Goal: Information Seeking & Learning: Learn about a topic

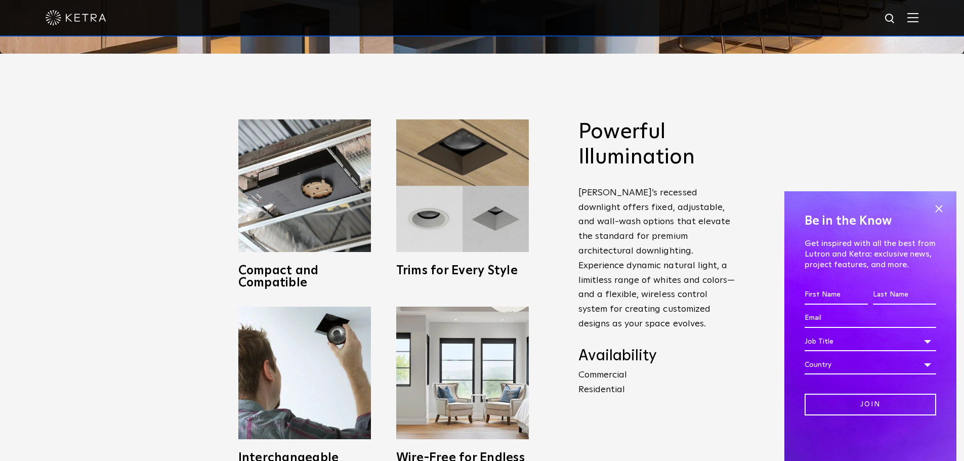
scroll to position [405, 0]
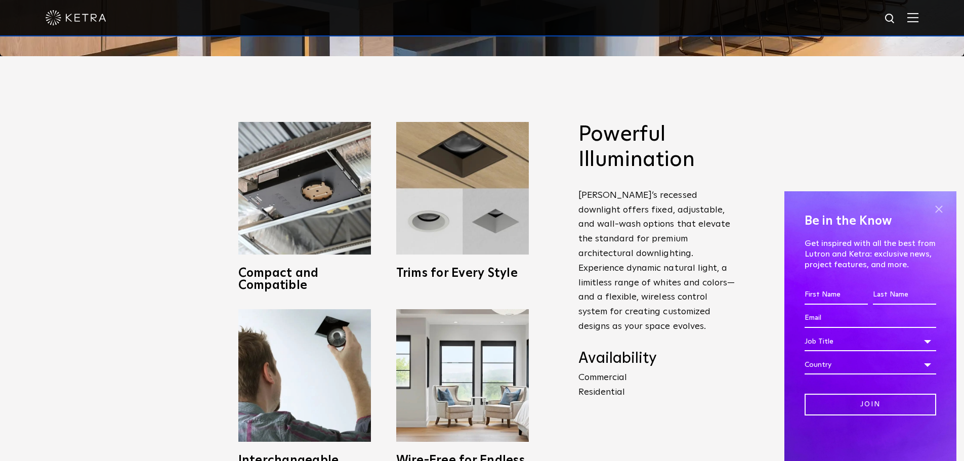
click at [935, 203] on span at bounding box center [938, 208] width 15 height 15
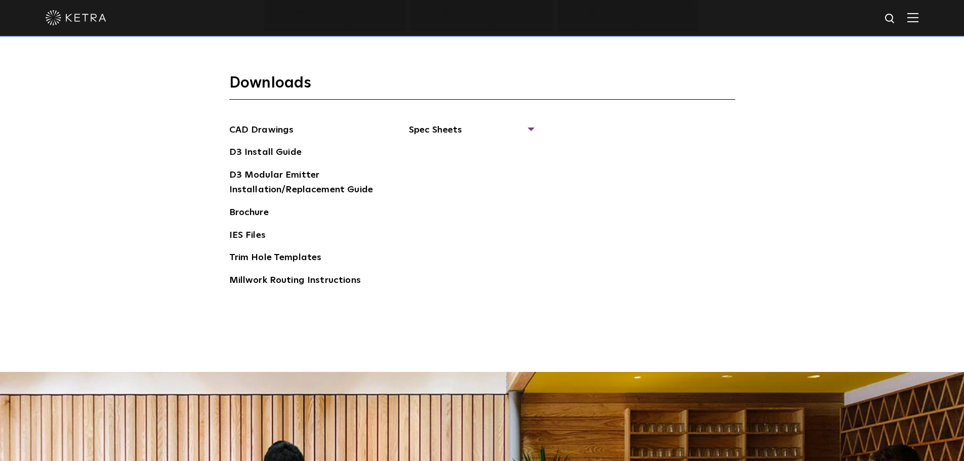
scroll to position [1664, 0]
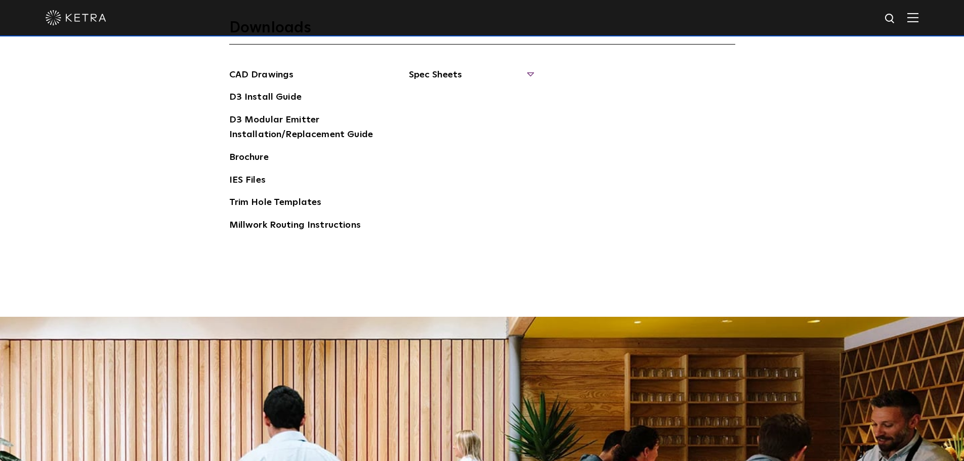
click at [434, 72] on span "Spec Sheets" at bounding box center [471, 79] width 124 height 22
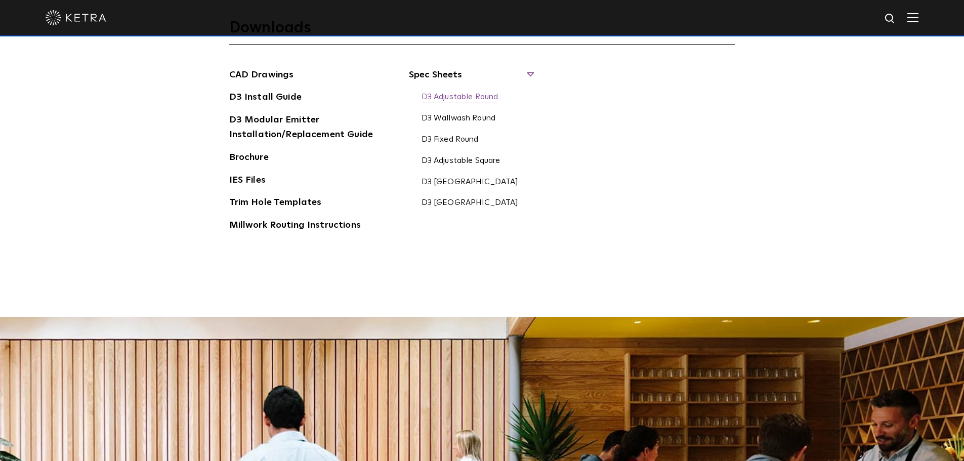
click at [457, 96] on link "D3 Adjustable Round" at bounding box center [460, 97] width 77 height 11
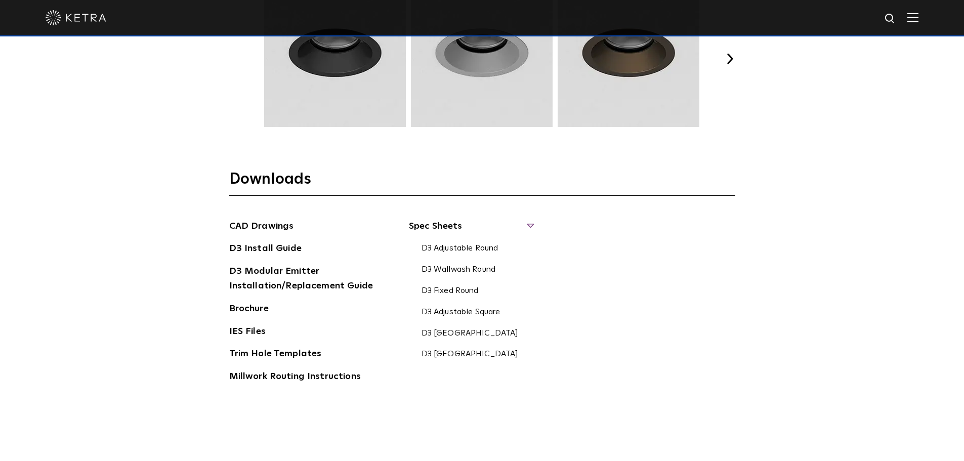
scroll to position [1512, 0]
click at [275, 252] on link "D3 Install Guide" at bounding box center [265, 250] width 72 height 16
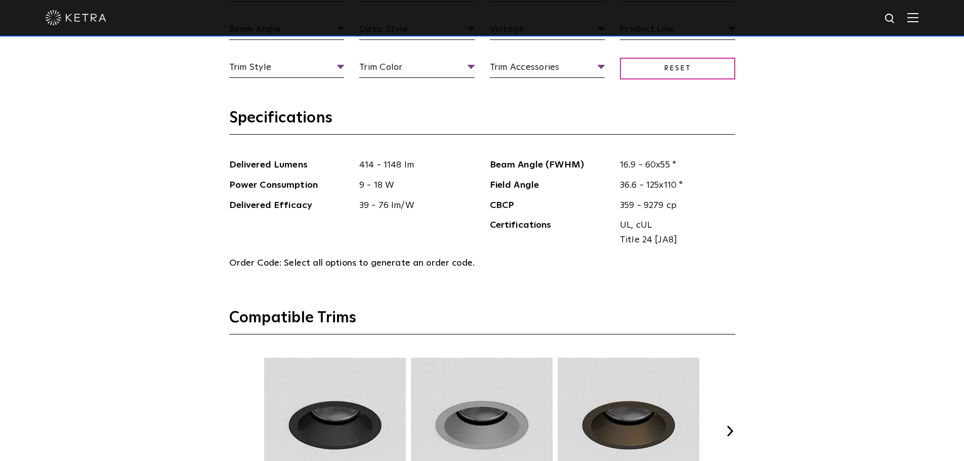
scroll to position [1259, 0]
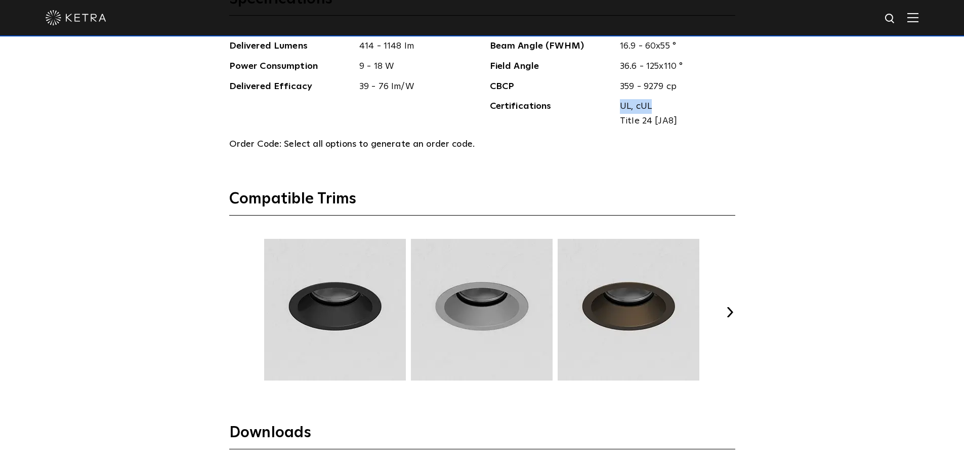
drag, startPoint x: 620, startPoint y: 105, endPoint x: 651, endPoint y: 107, distance: 31.4
click at [651, 107] on span "UL, cUL" at bounding box center [674, 106] width 108 height 15
copy span "UL, cUL"
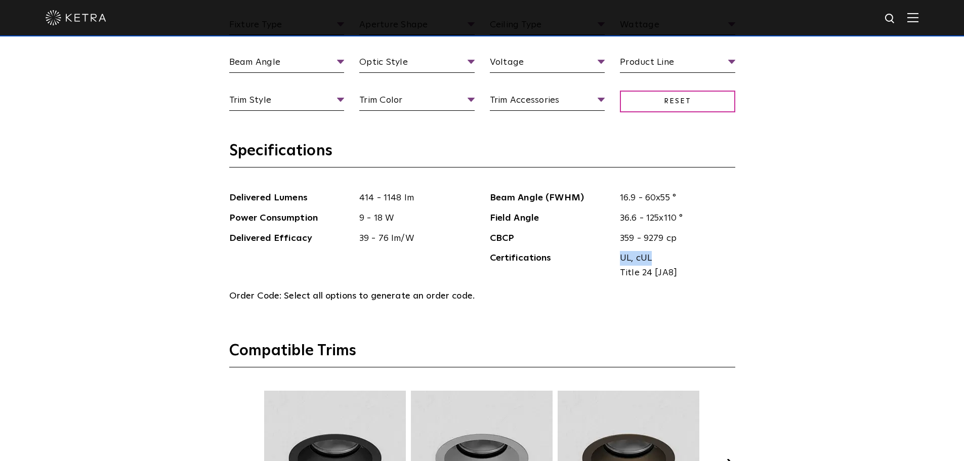
scroll to position [1006, 0]
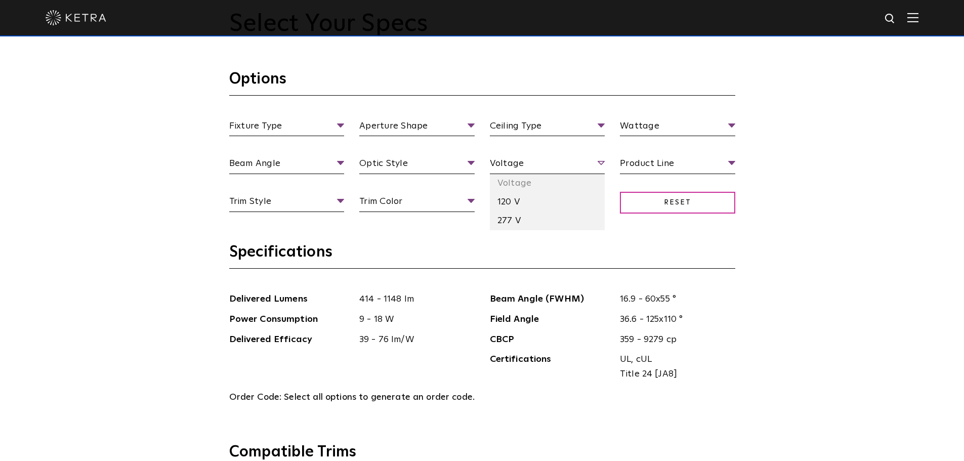
click at [597, 161] on span "Voltage" at bounding box center [547, 165] width 115 height 18
click at [509, 204] on li "120 V" at bounding box center [547, 202] width 115 height 19
click at [597, 162] on span "120 V" at bounding box center [547, 165] width 115 height 18
click at [519, 188] on li "Voltage" at bounding box center [547, 183] width 115 height 19
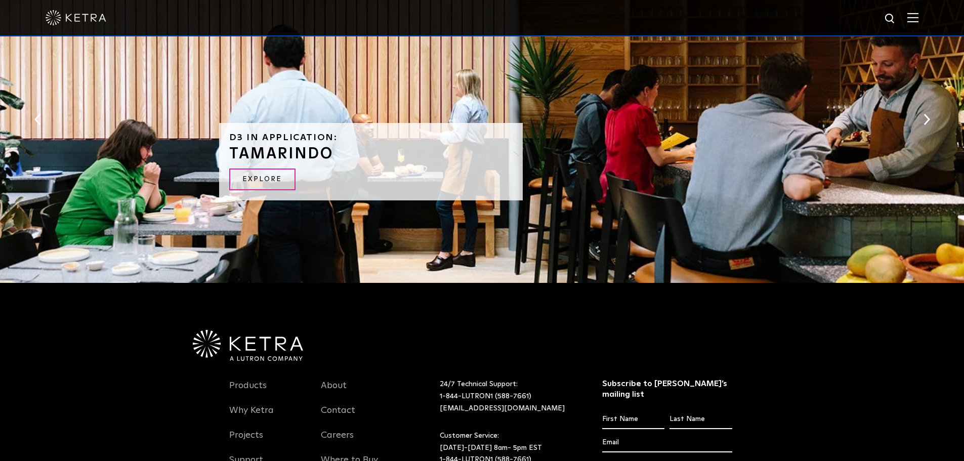
scroll to position [2170, 0]
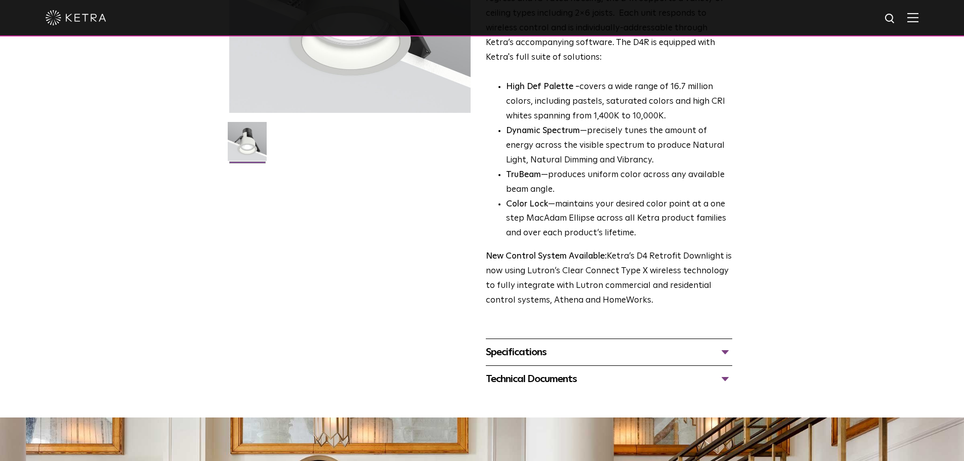
scroll to position [253, 0]
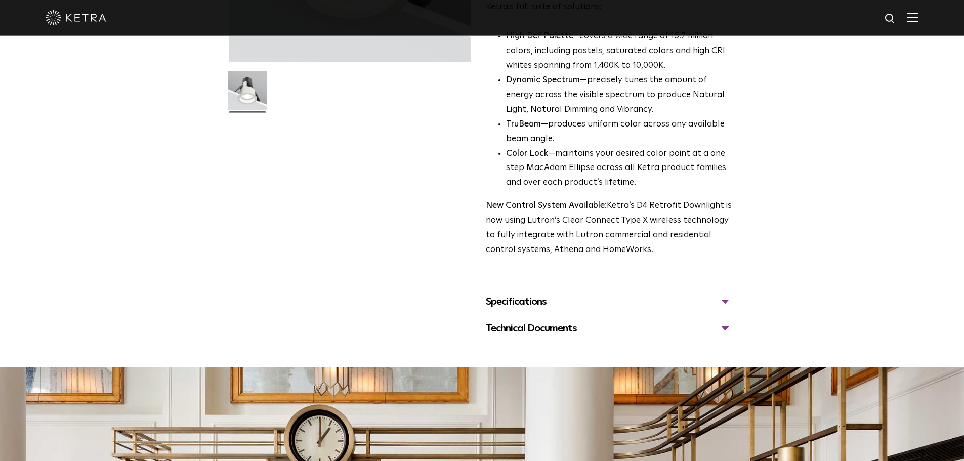
click at [569, 299] on div "Specifications" at bounding box center [609, 302] width 247 height 16
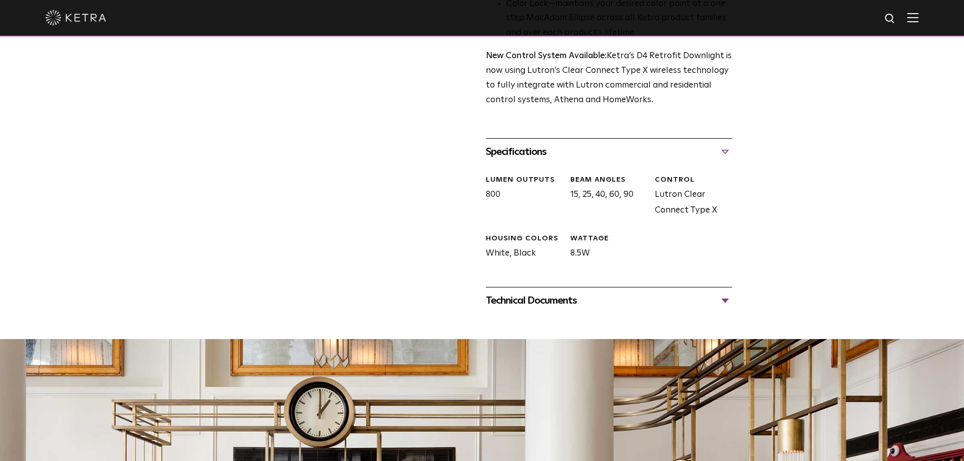
scroll to position [405, 0]
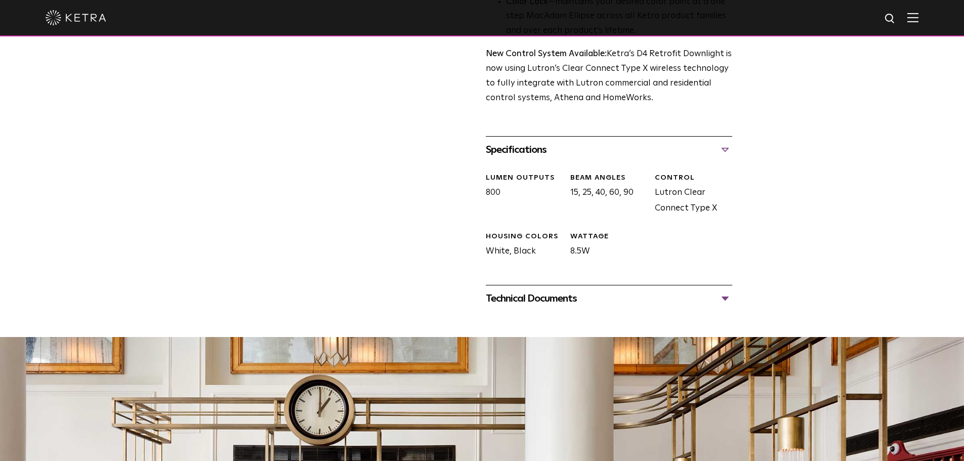
click at [592, 304] on div "Technical Documents" at bounding box center [609, 299] width 247 height 16
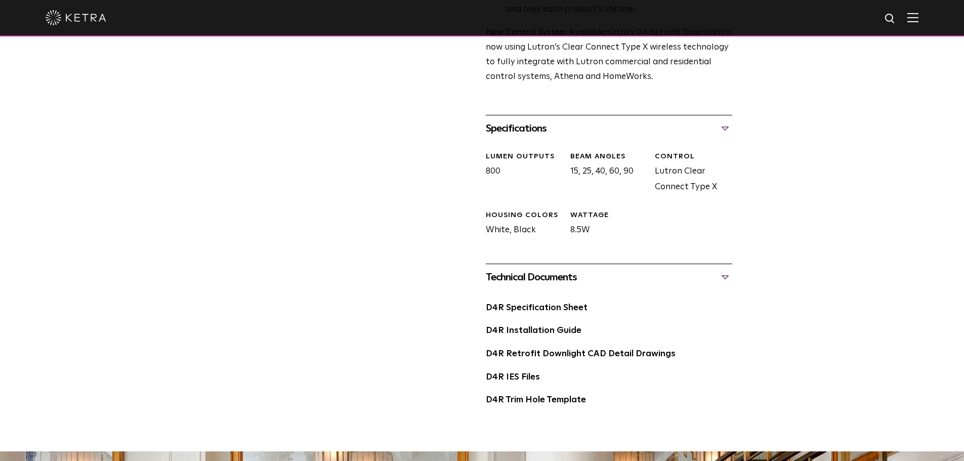
scroll to position [557, 0]
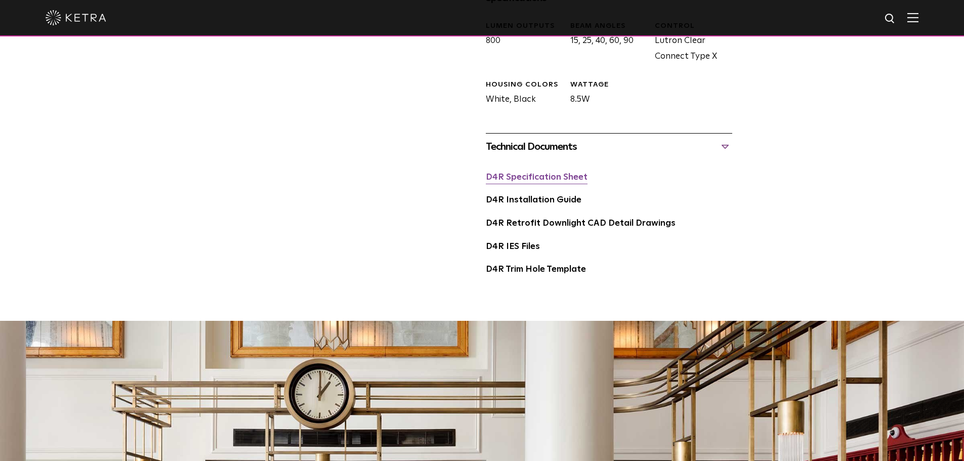
click at [546, 181] on link "D4R Specification Sheet" at bounding box center [537, 177] width 102 height 9
click at [528, 198] on link "D4R Installation Guide" at bounding box center [534, 200] width 96 height 9
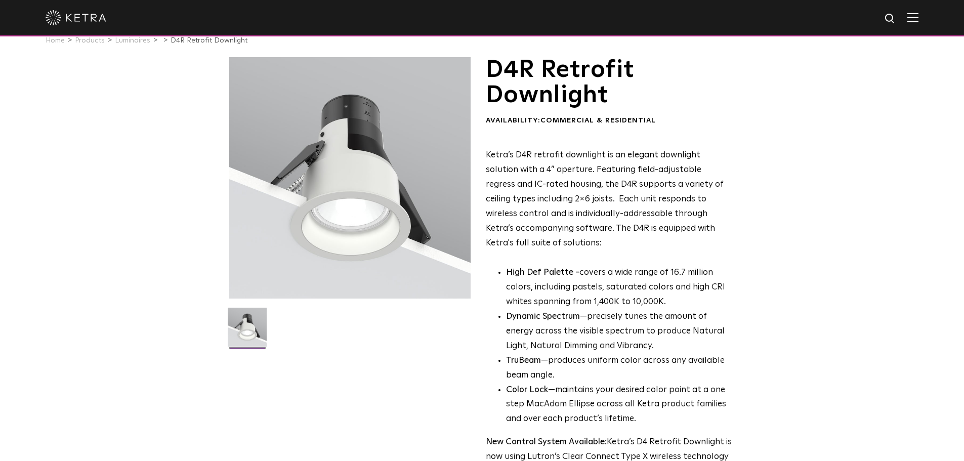
scroll to position [0, 0]
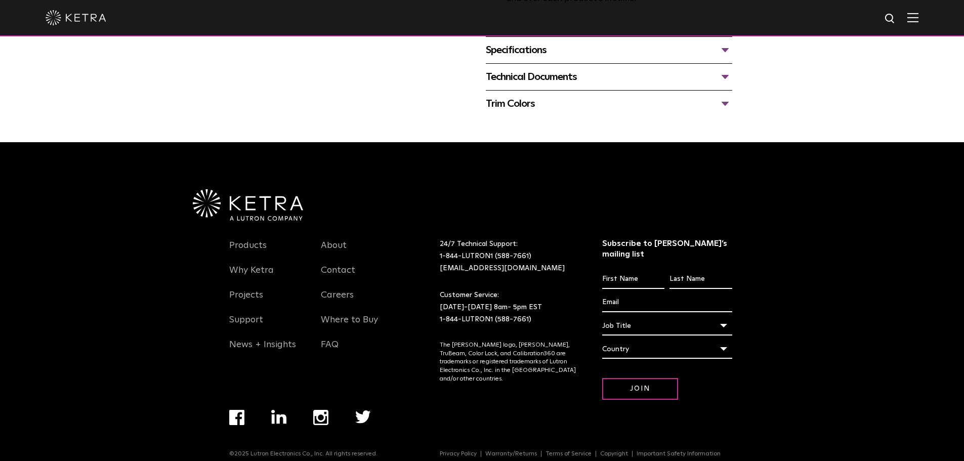
scroll to position [304, 0]
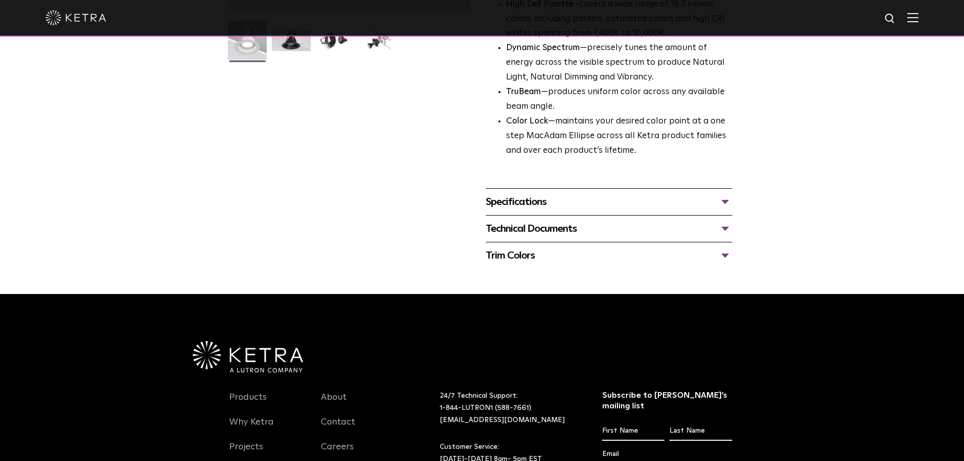
click at [540, 206] on div "Specifications" at bounding box center [609, 202] width 247 height 16
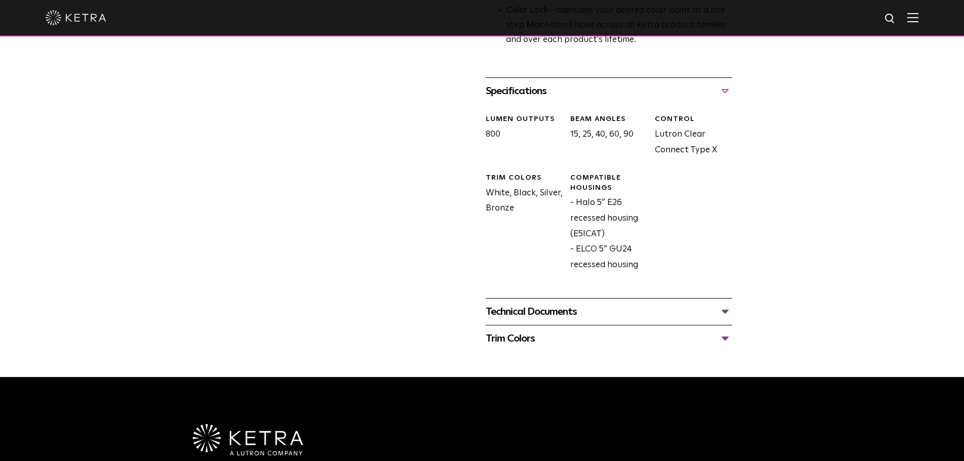
scroll to position [456, 0]
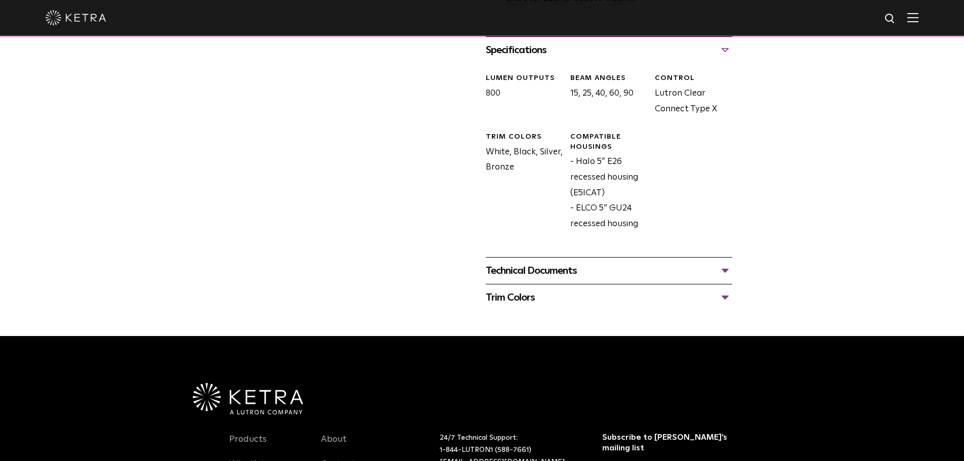
click at [558, 264] on div "Technical Documents" at bounding box center [609, 271] width 247 height 16
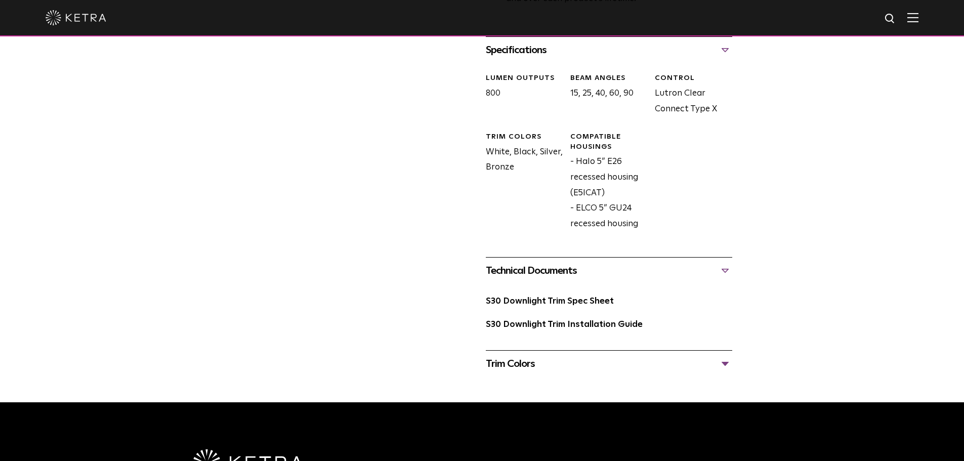
click at [543, 361] on div "Trim Colors" at bounding box center [609, 364] width 247 height 16
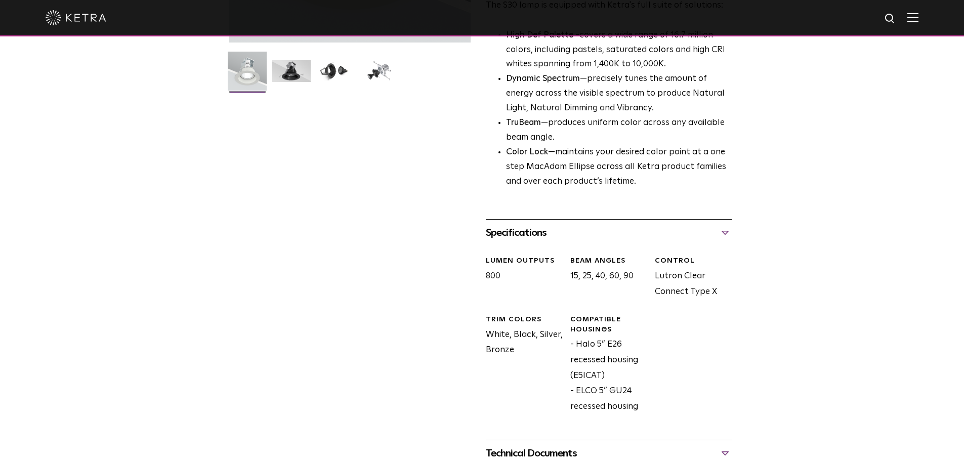
scroll to position [405, 0]
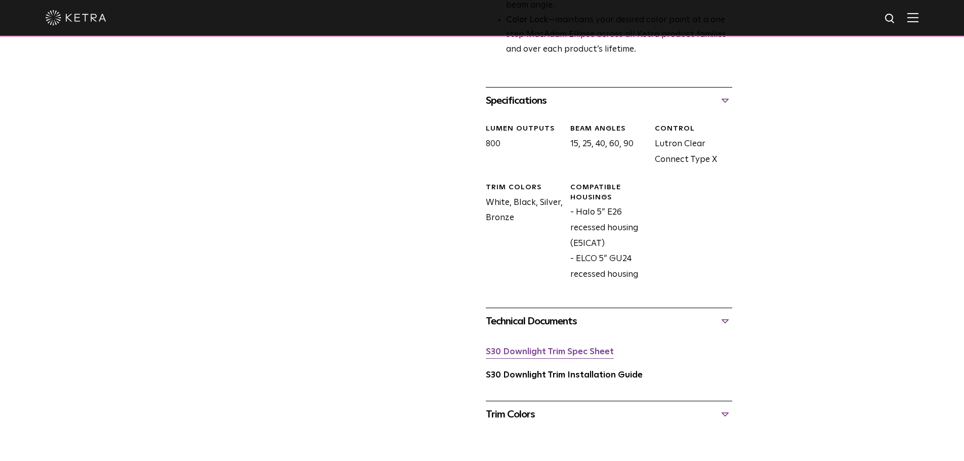
click at [548, 351] on link "S30 Downlight Trim Spec Sheet" at bounding box center [550, 352] width 128 height 9
drag, startPoint x: 574, startPoint y: 360, endPoint x: 514, endPoint y: 355, distance: 60.0
click at [550, 380] on link "S30 Downlight Trim Installation Guide" at bounding box center [564, 375] width 157 height 9
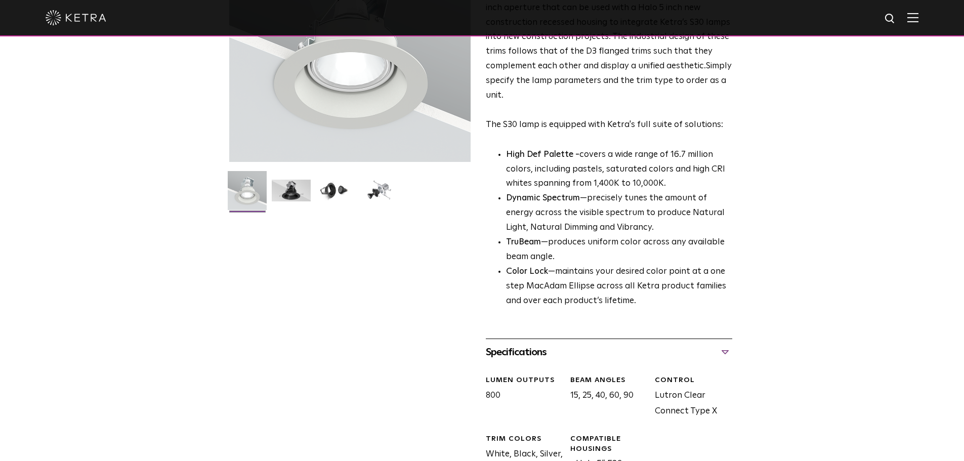
scroll to position [152, 0]
